Goal: Find specific page/section: Find specific page/section

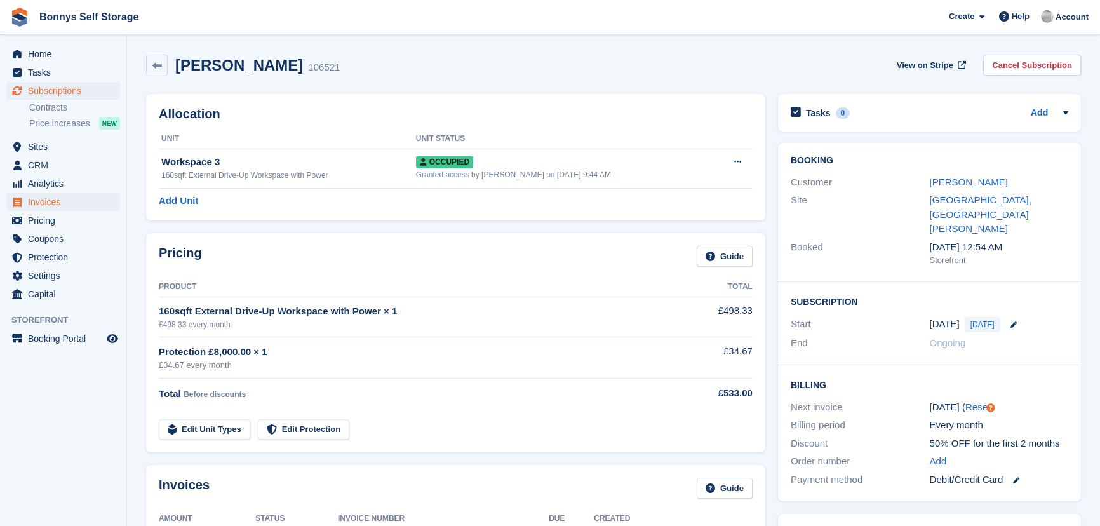
scroll to position [489, 0]
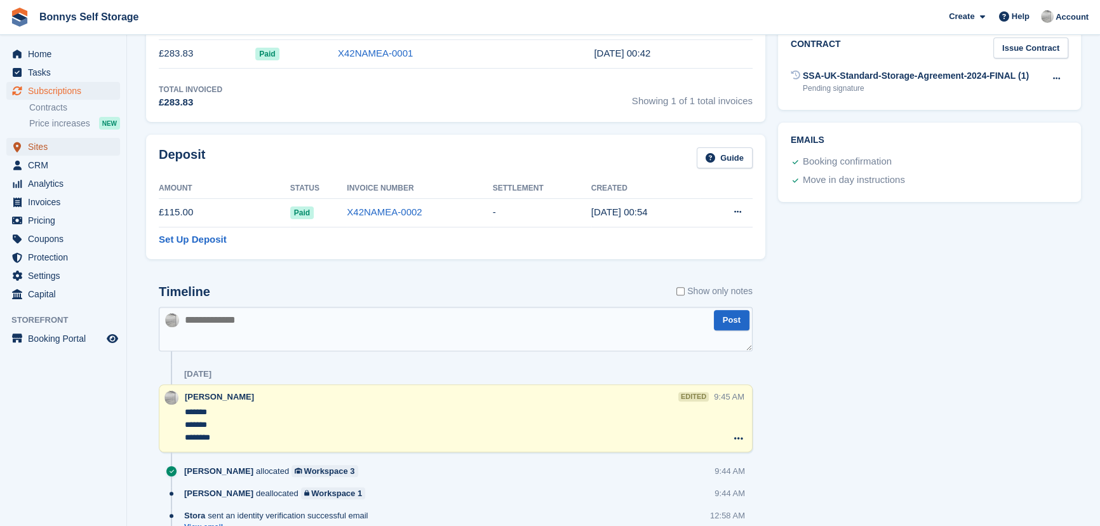
click at [35, 152] on span "Sites" at bounding box center [66, 147] width 76 height 18
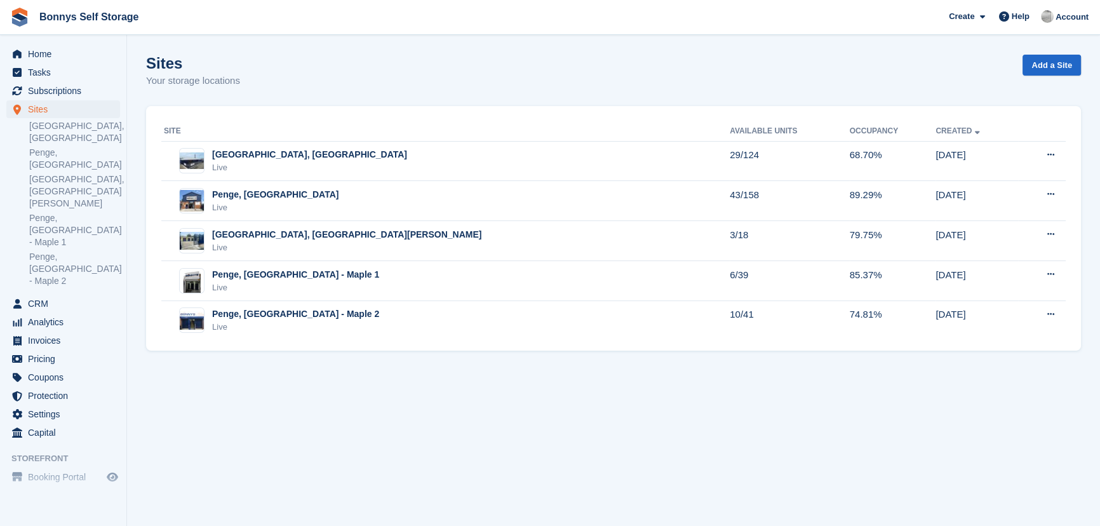
click at [36, 140] on link "[GEOGRAPHIC_DATA], [GEOGRAPHIC_DATA]" at bounding box center [74, 132] width 91 height 24
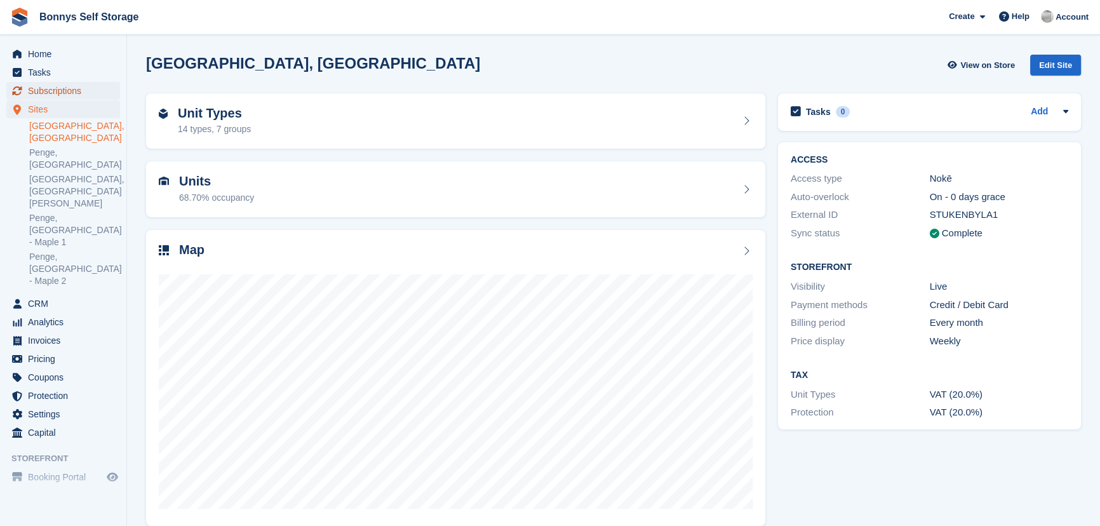
click at [69, 89] on span "Subscriptions" at bounding box center [66, 91] width 76 height 18
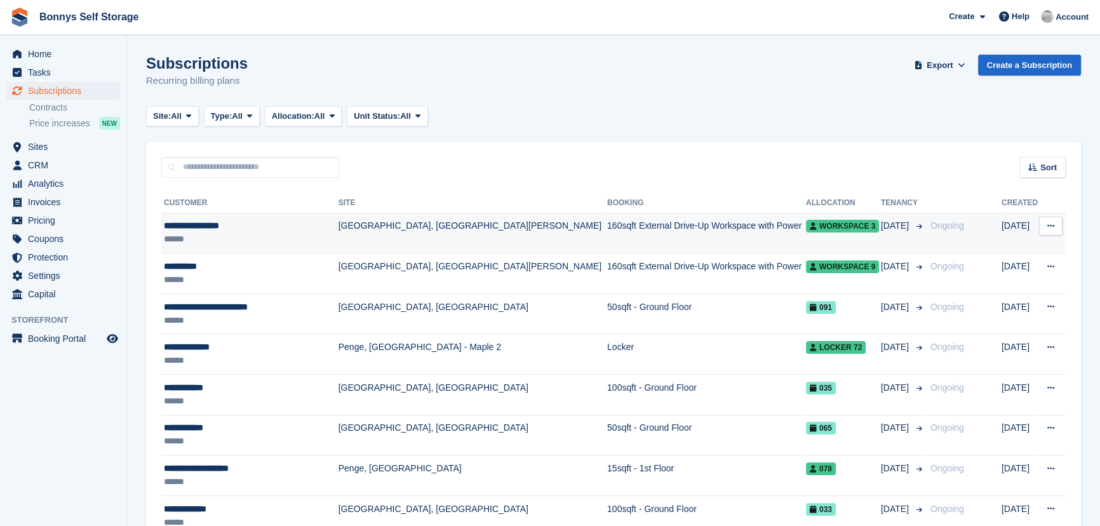
click at [229, 224] on div "**********" at bounding box center [249, 225] width 171 height 13
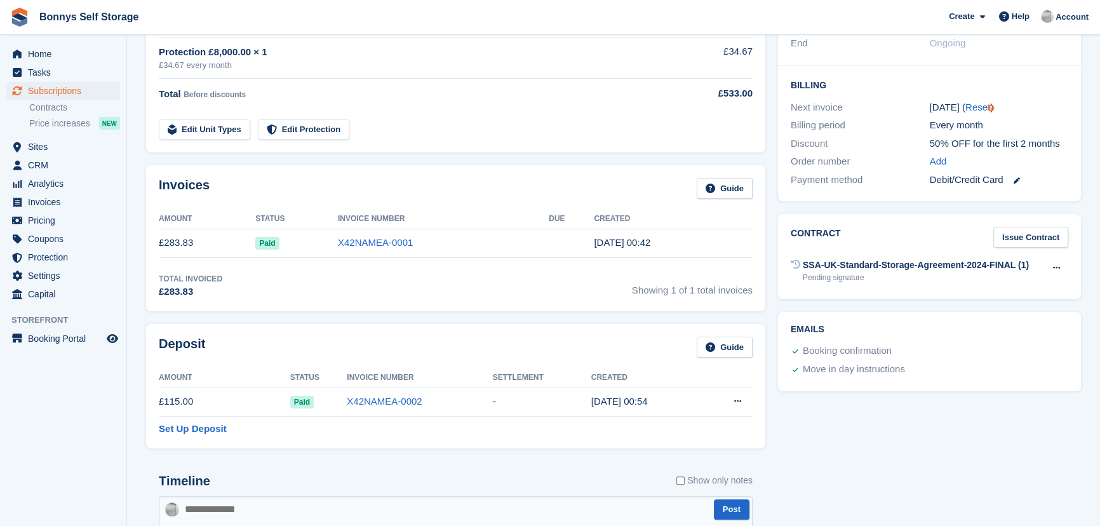
scroll to position [231, 0]
